Goal: Task Accomplishment & Management: Use online tool/utility

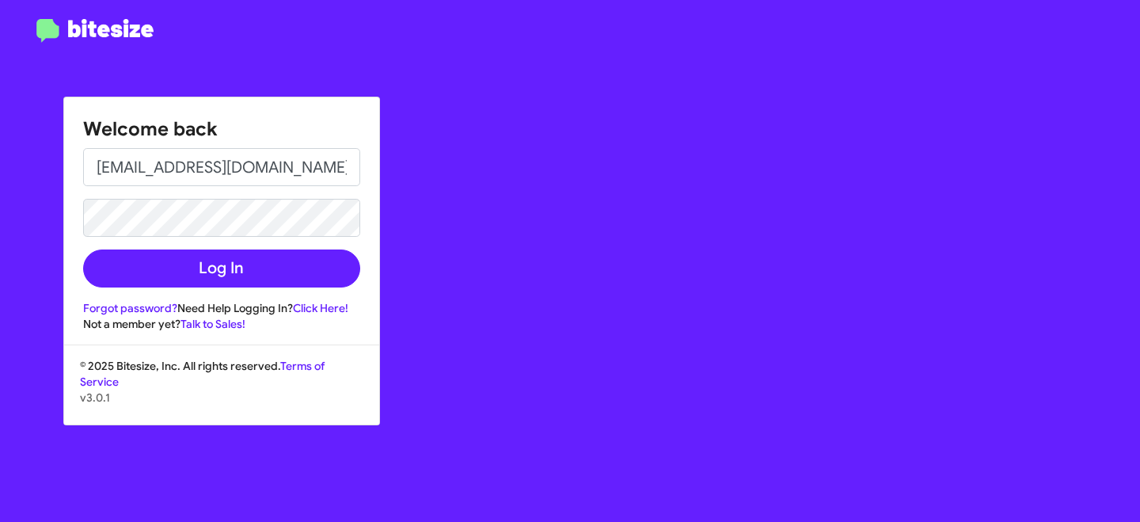
type input "[EMAIL_ADDRESS][DOMAIN_NAME]"
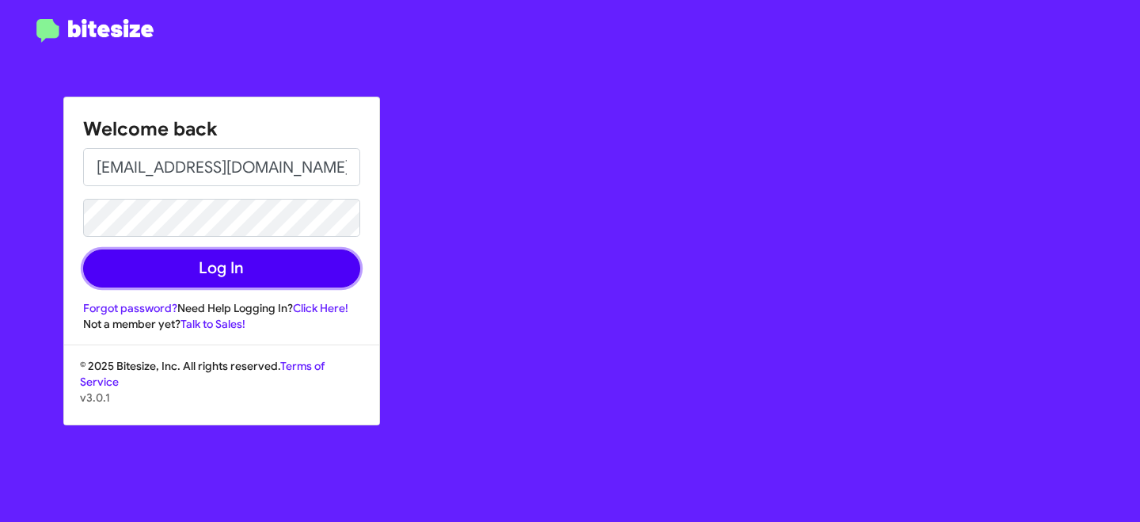
click at [226, 268] on button "Log In" at bounding box center [221, 268] width 277 height 38
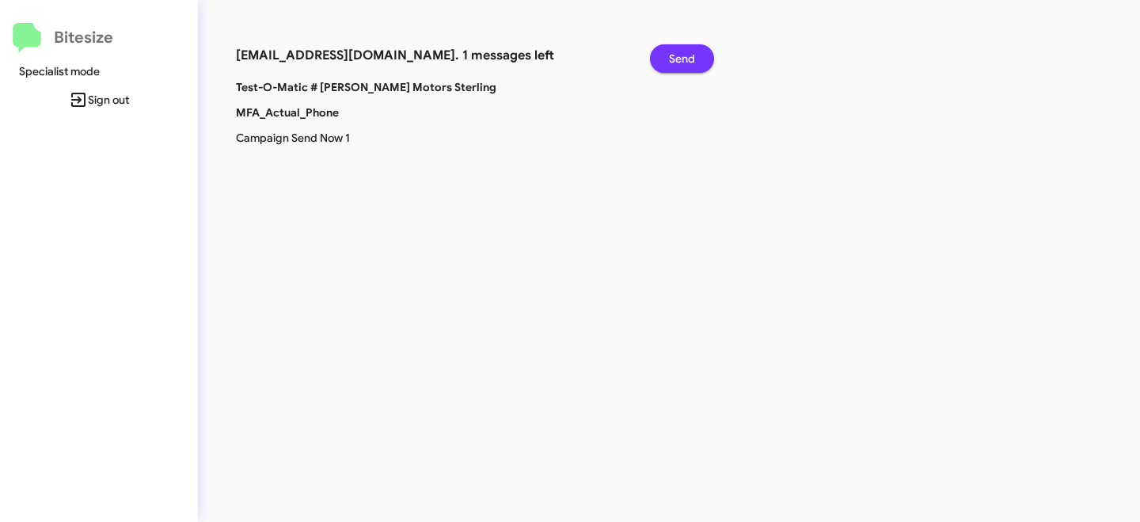
click at [691, 44] on span "Send" at bounding box center [682, 58] width 26 height 29
